Goal: Find specific page/section: Find specific page/section

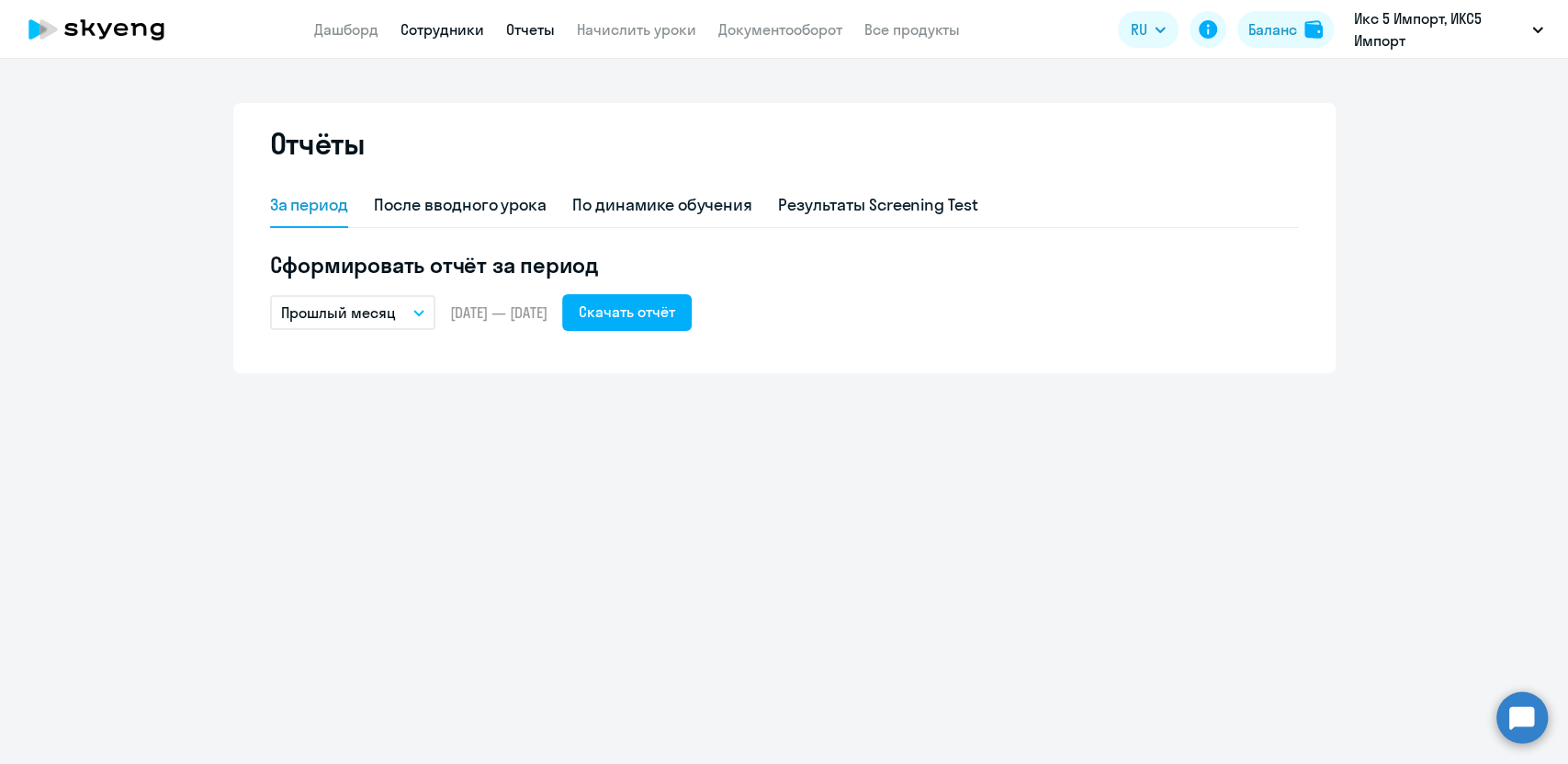
click at [438, 32] on link "Сотрудники" at bounding box center [442, 28] width 84 height 18
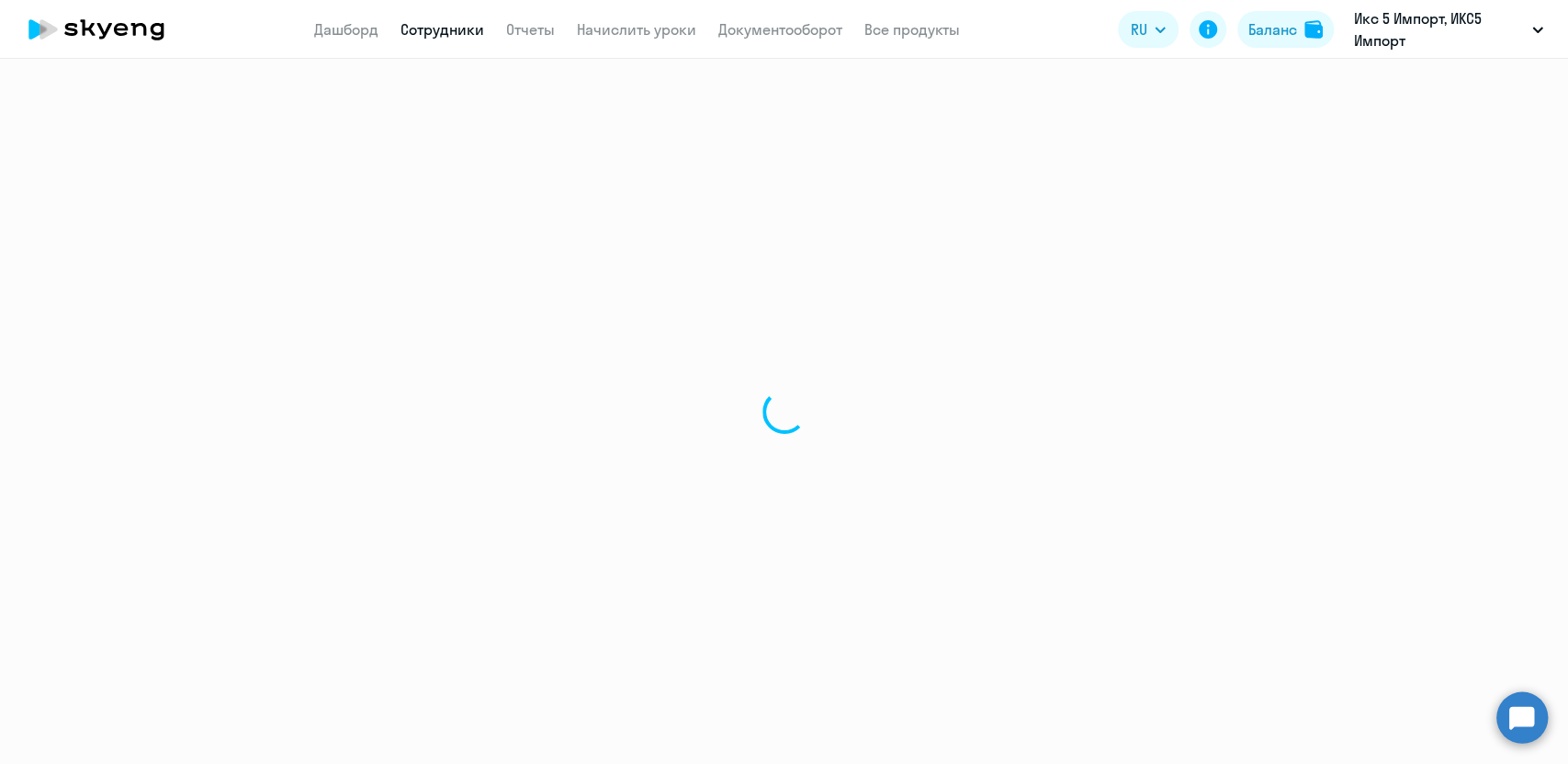
select select "30"
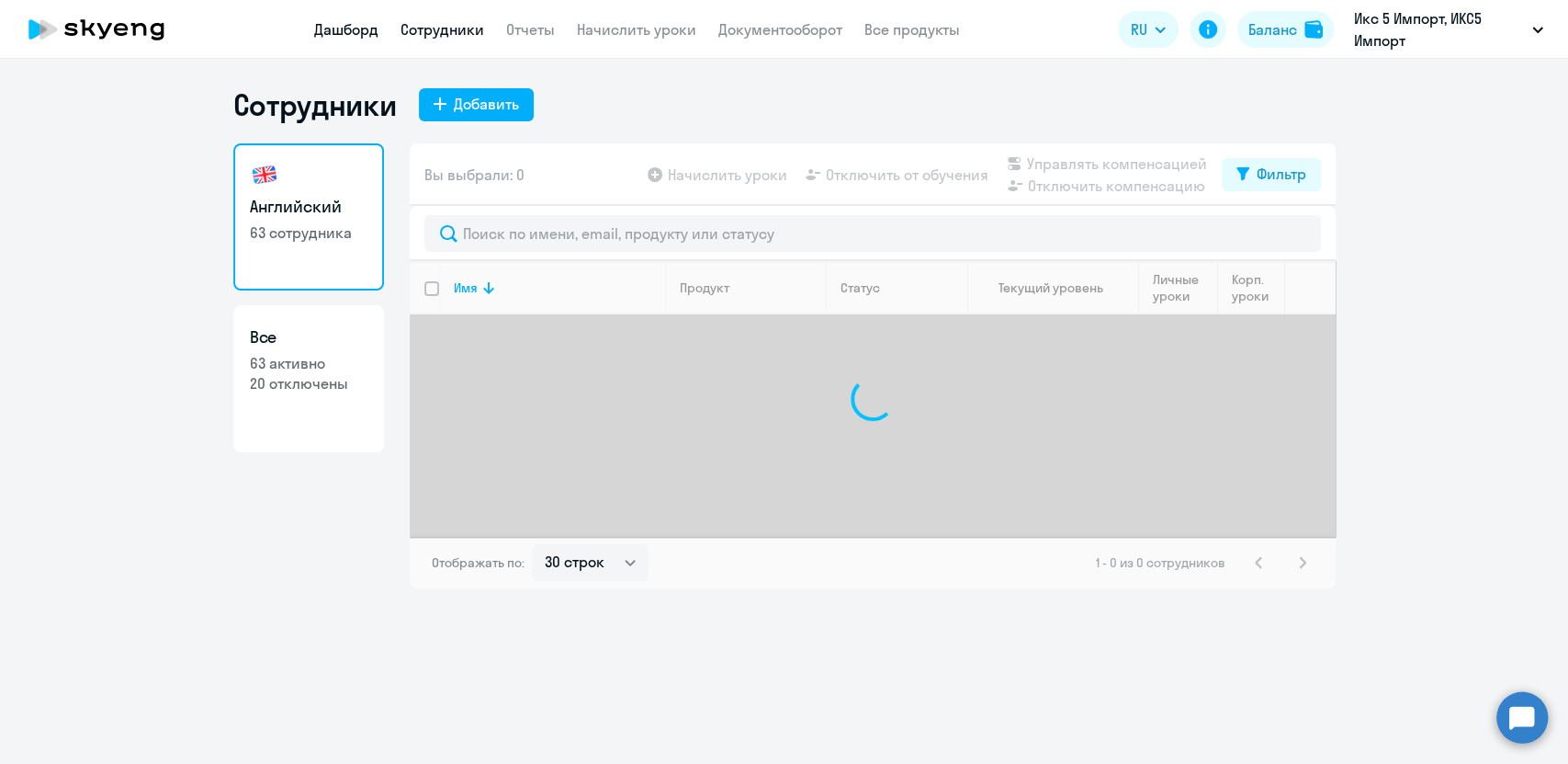
click at [344, 21] on link "Дашборд" at bounding box center [346, 28] width 64 height 18
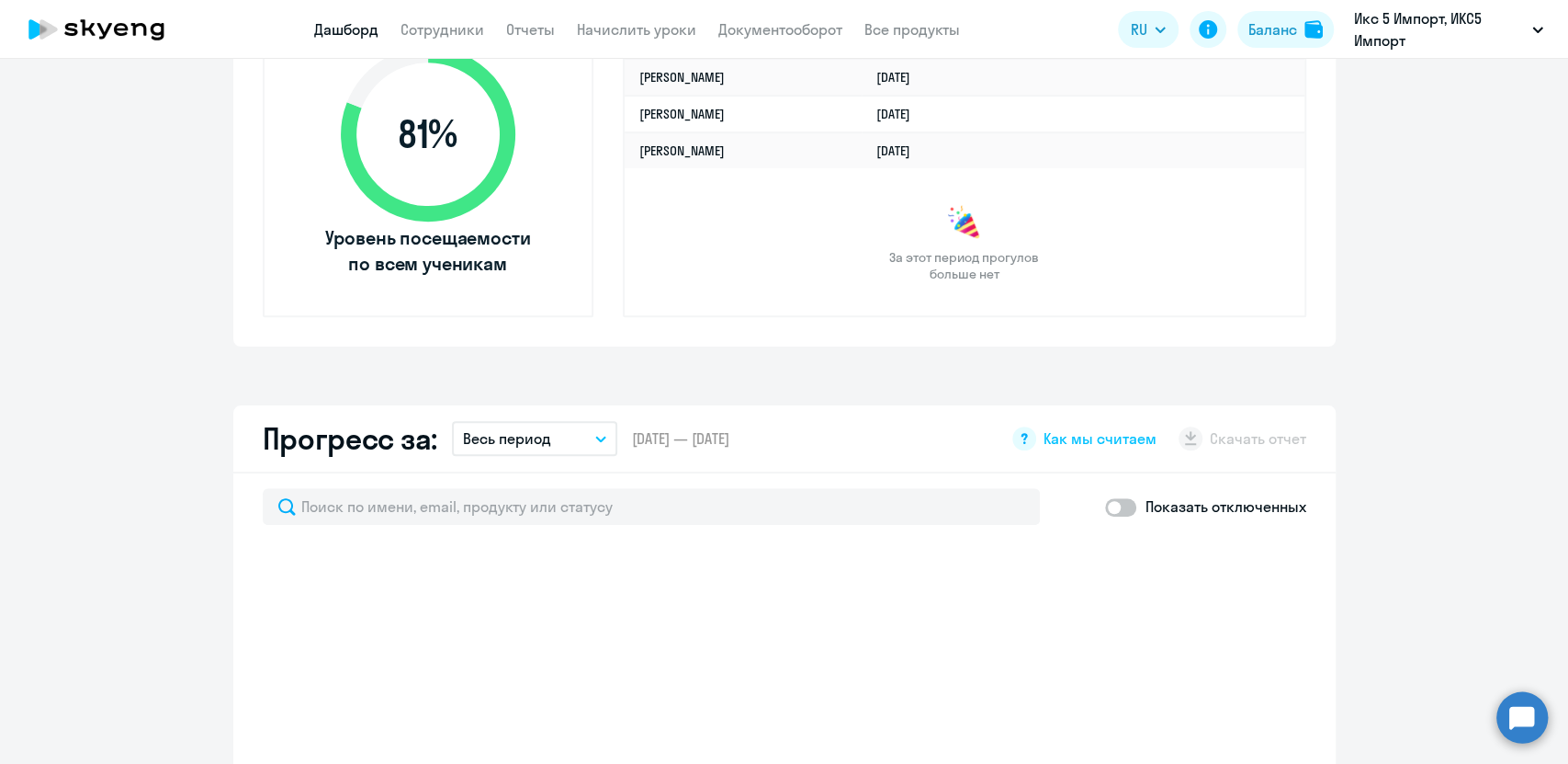
scroll to position [510, 0]
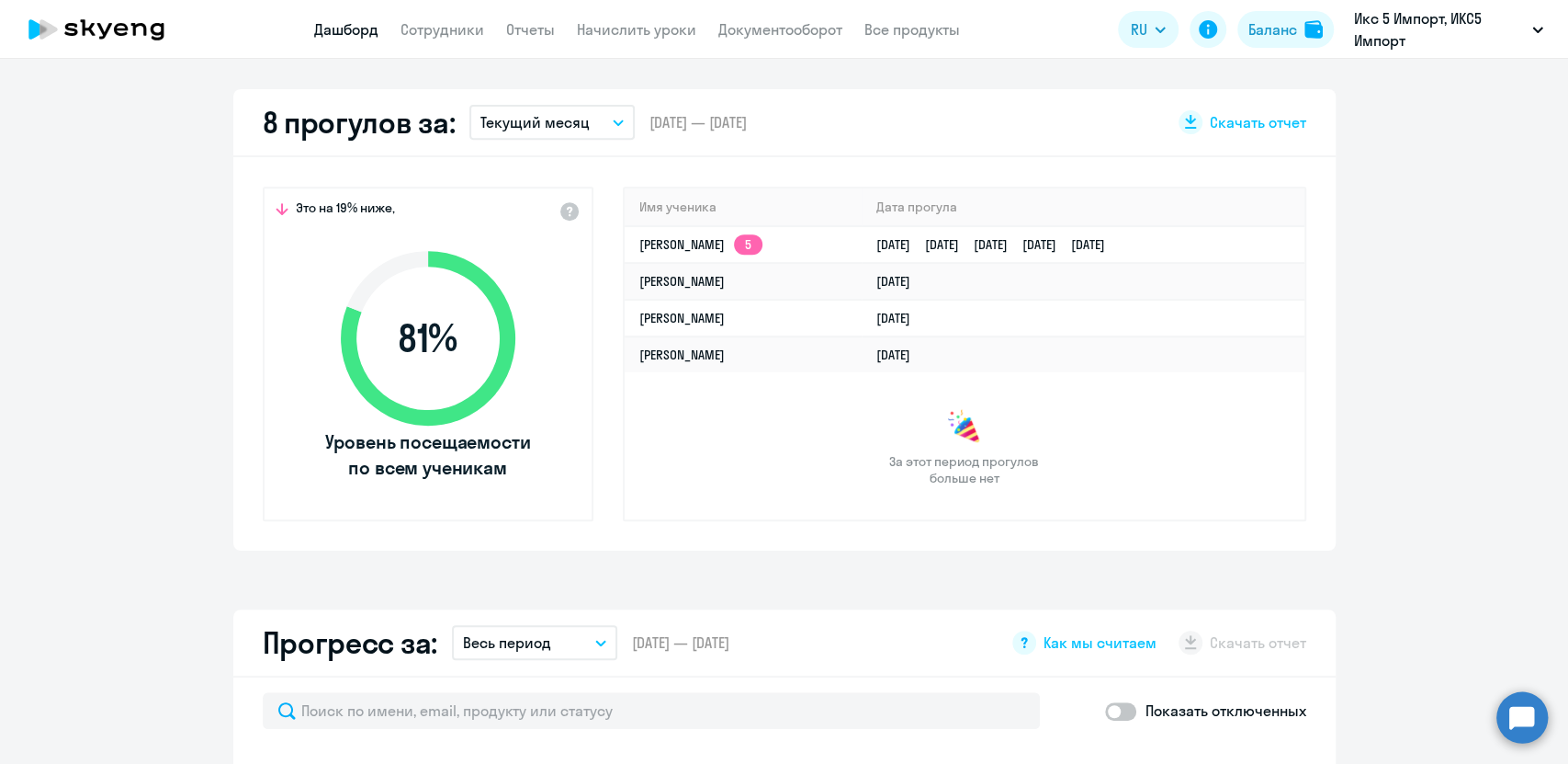
select select "30"
click at [1473, 464] on app-truancy-attendance-dashboard "8 прогулов за: Текущий месяц – [DATE] — [DATE] Скачать отчет Это на 19% ниже, 8…" at bounding box center [784, 319] width 1568 height 462
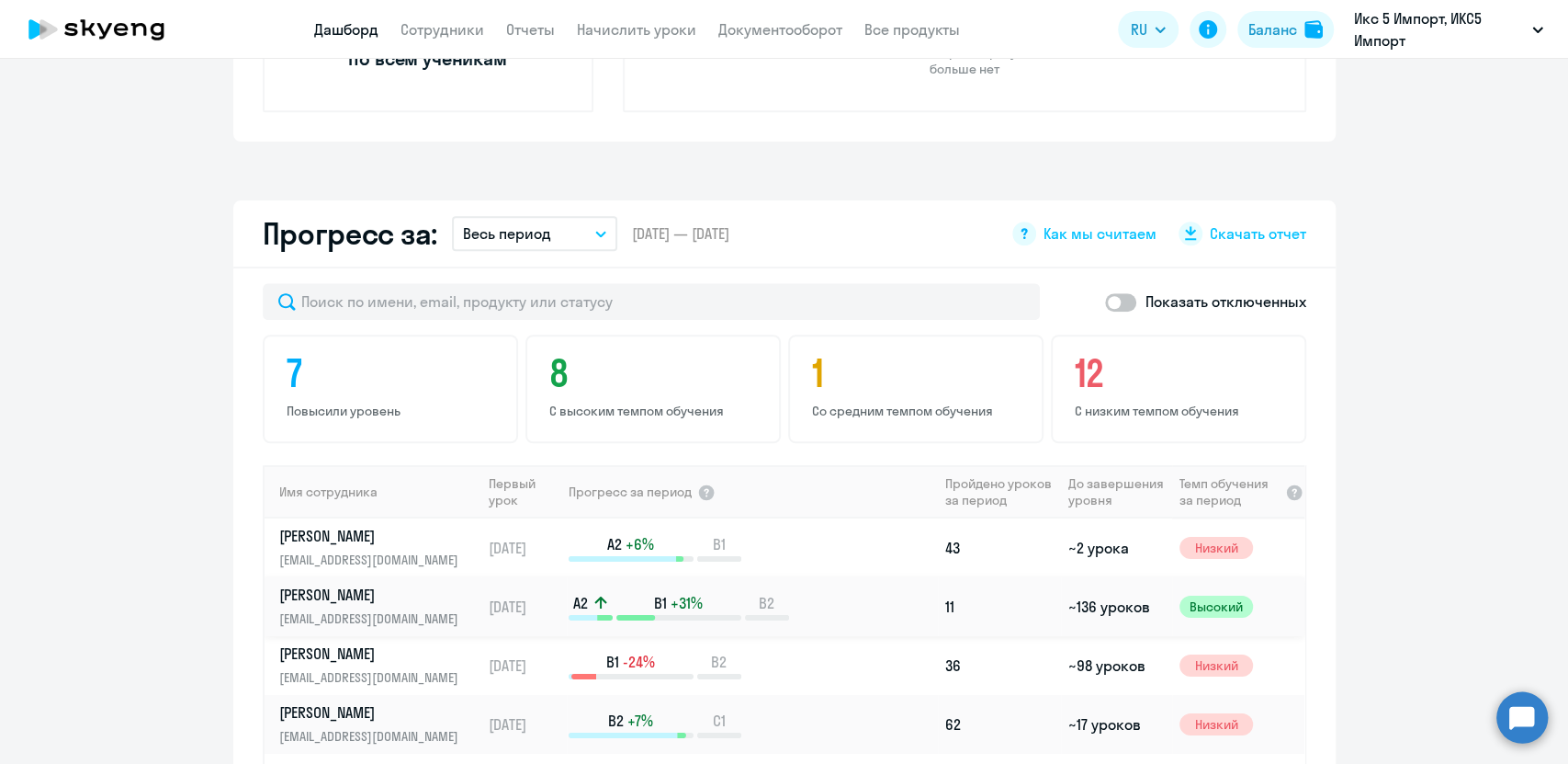
scroll to position [408, 0]
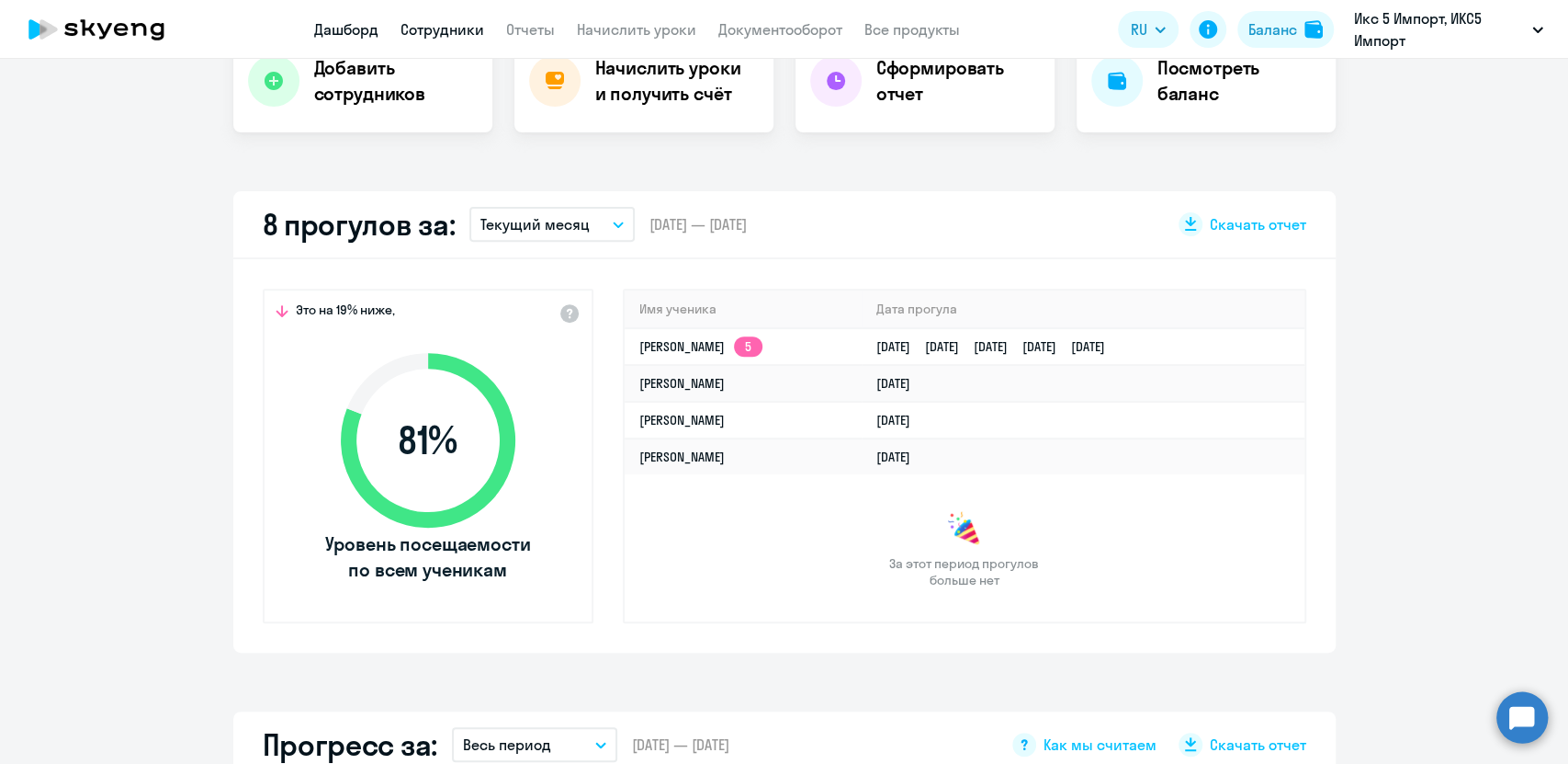
click at [411, 38] on link "Сотрудники" at bounding box center [442, 28] width 84 height 18
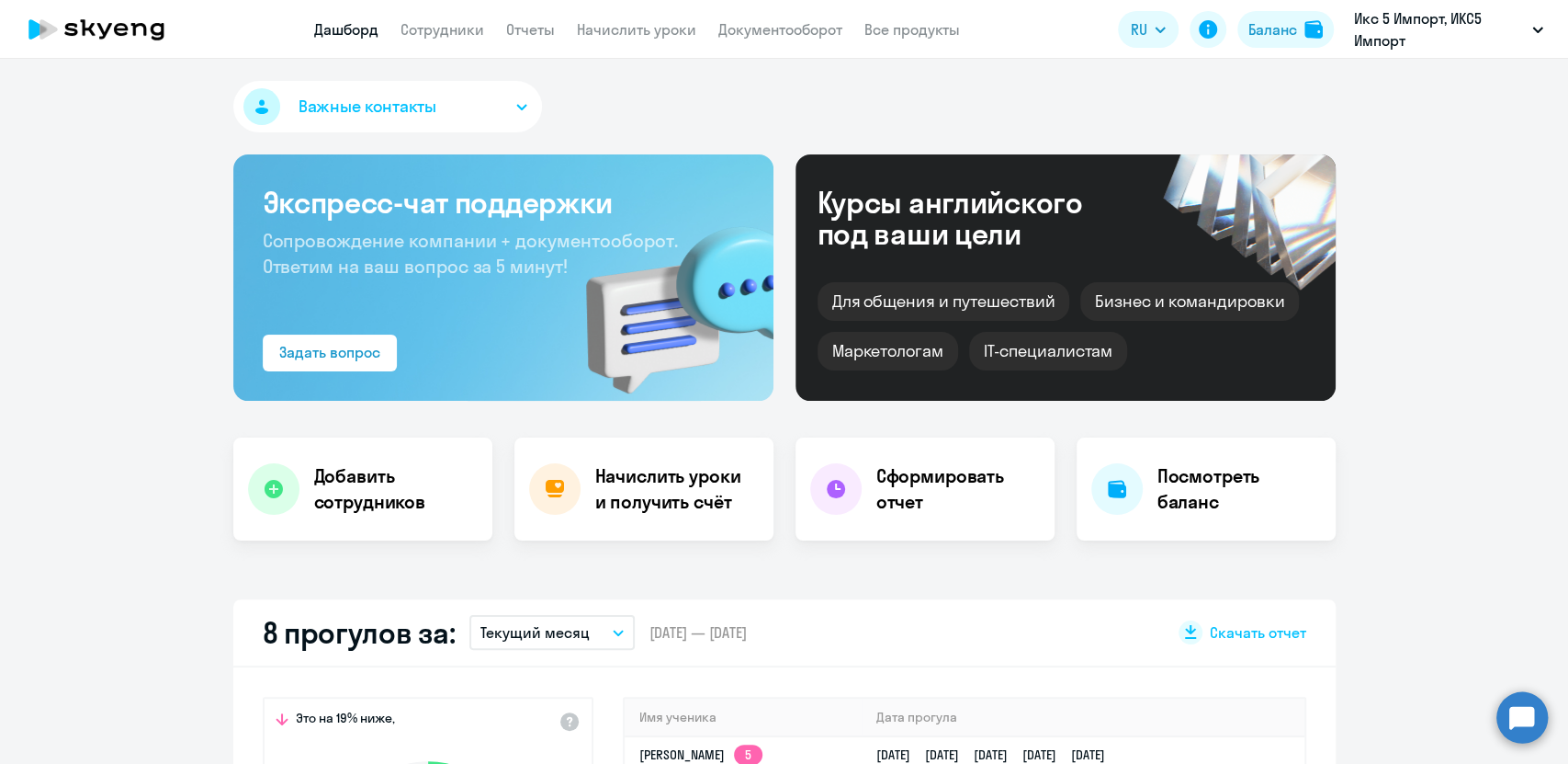
select select "30"
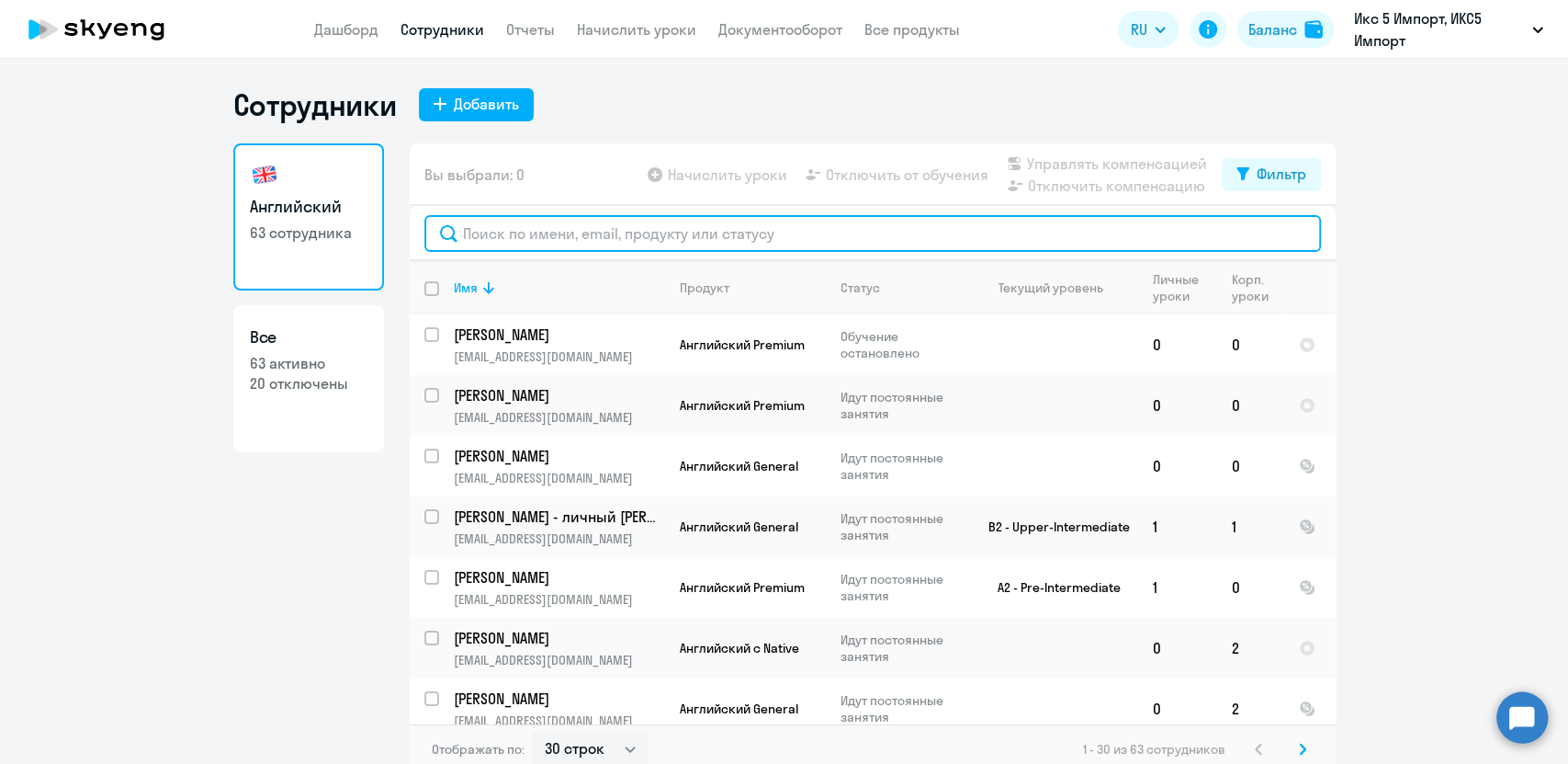
click at [520, 236] on input "text" at bounding box center [873, 233] width 897 height 37
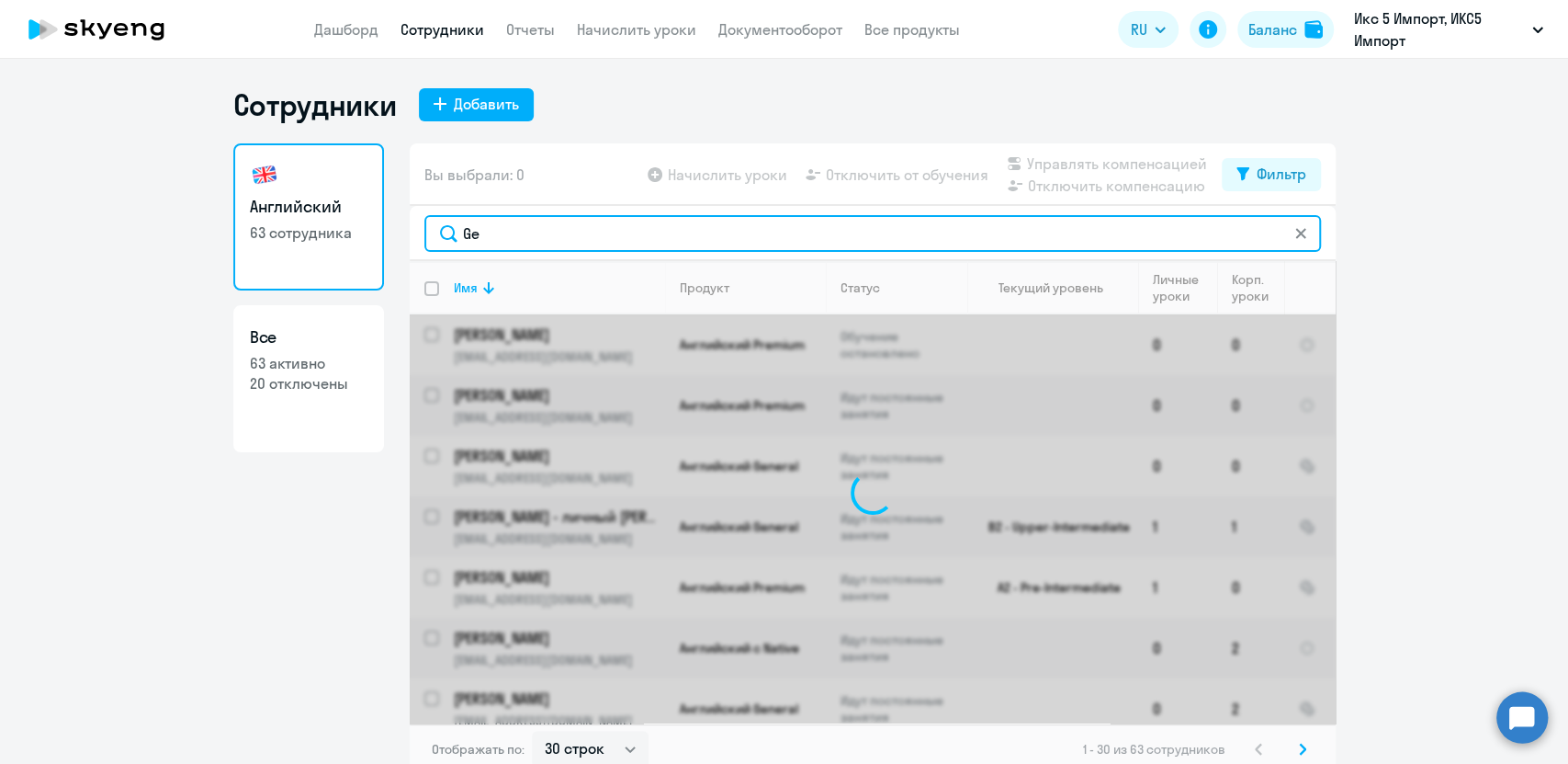
type input "G"
type input "Путякина"
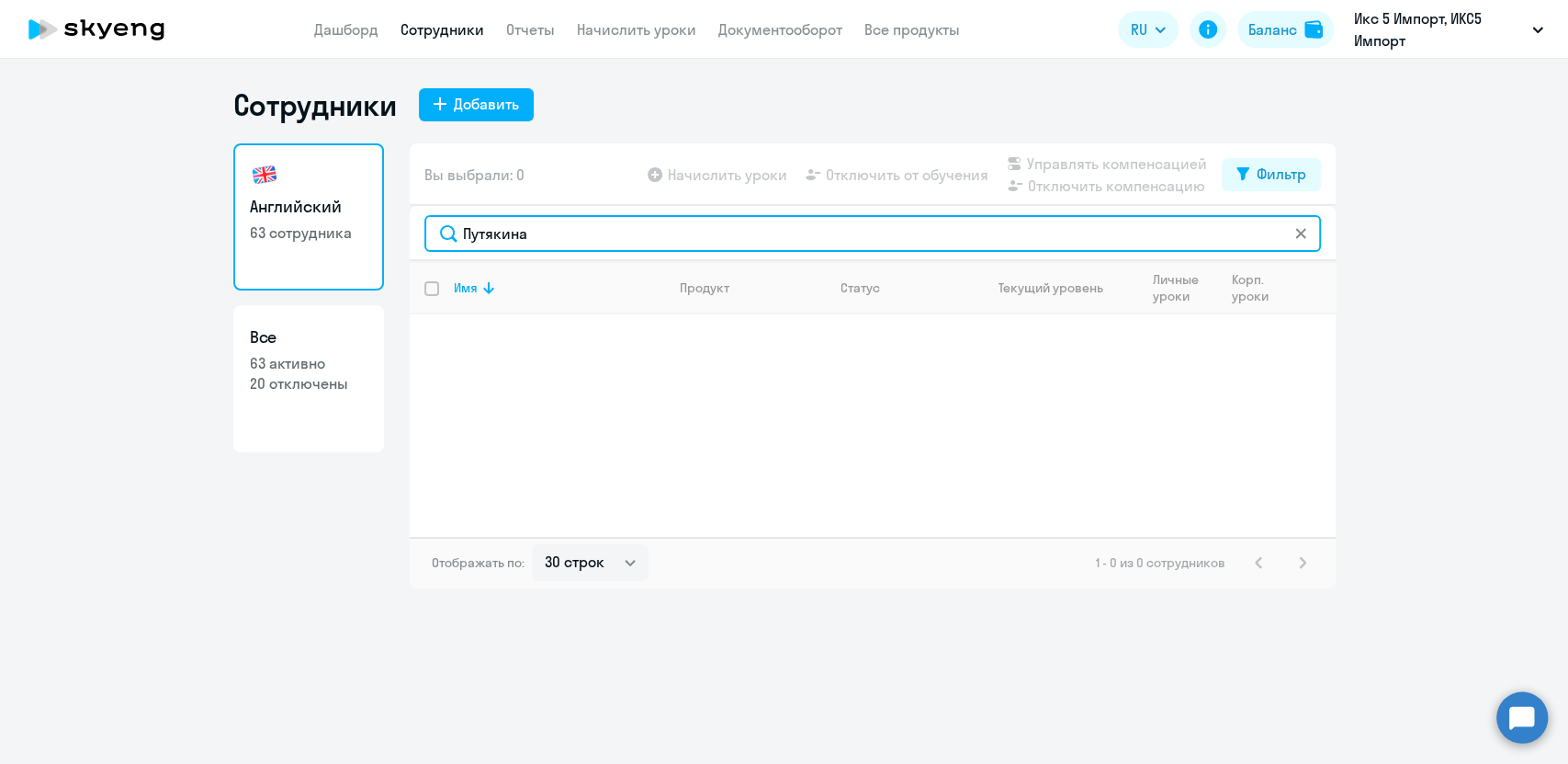
drag, startPoint x: 567, startPoint y: 231, endPoint x: 441, endPoint y: 231, distance: 126.0
click at [441, 231] on input "Путякина" at bounding box center [873, 233] width 897 height 37
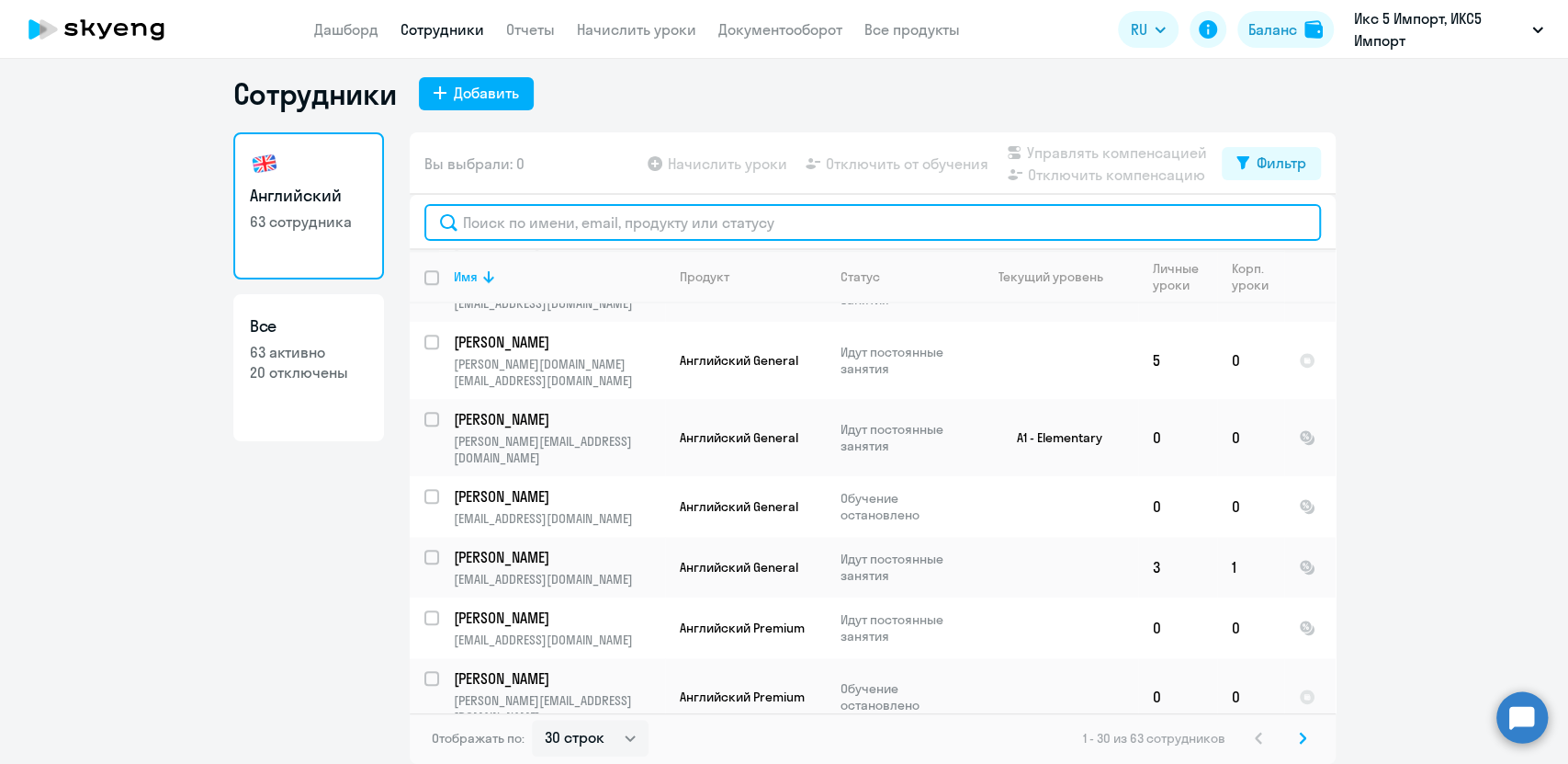
scroll to position [1404, 0]
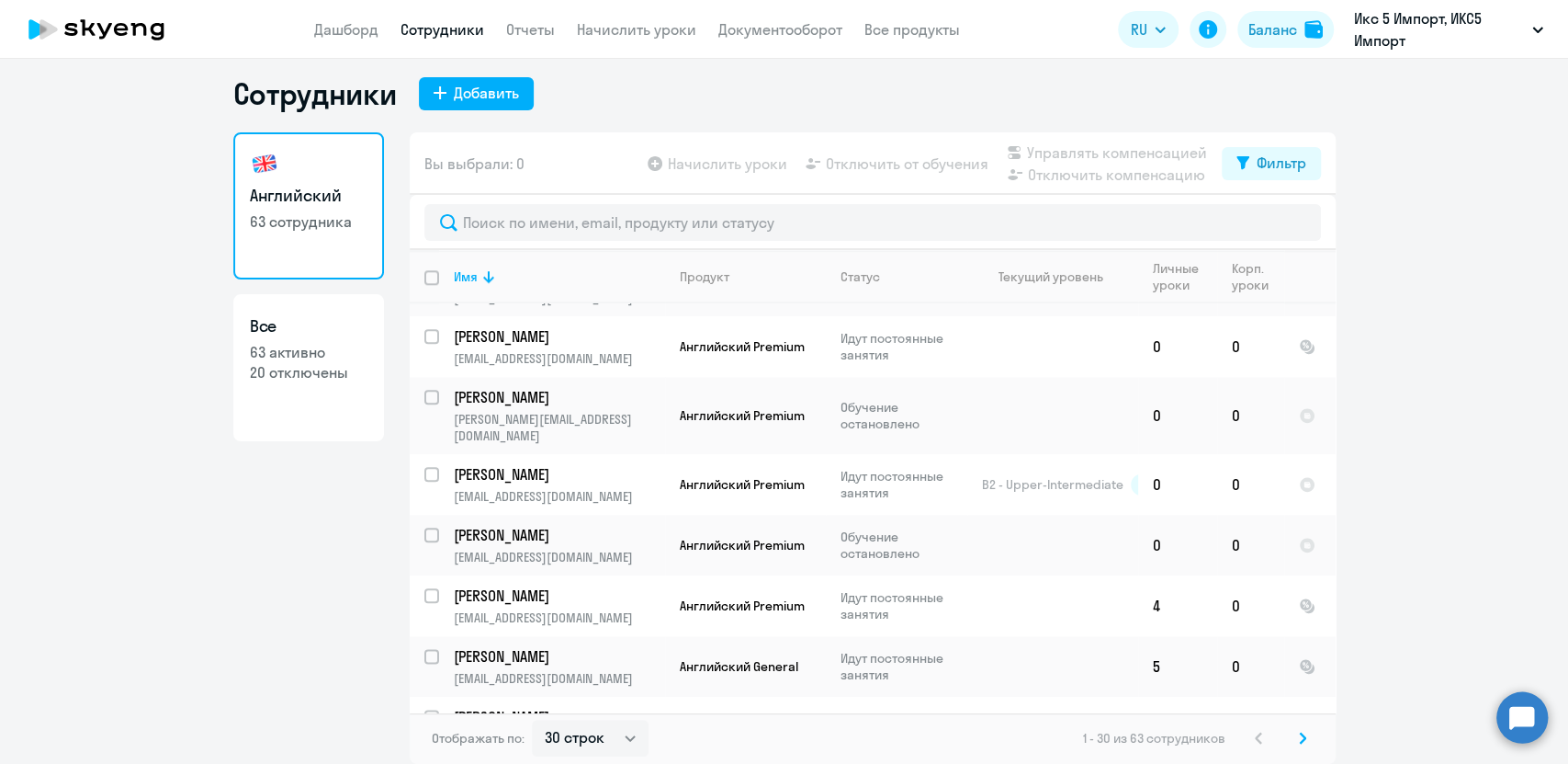
click at [1457, 293] on ng-component "Сотрудники Добавить Английский 63 сотрудника Все 63 активно 20 отключены Вы выб…" at bounding box center [784, 419] width 1568 height 688
